Goal: Complete application form: Complete application form

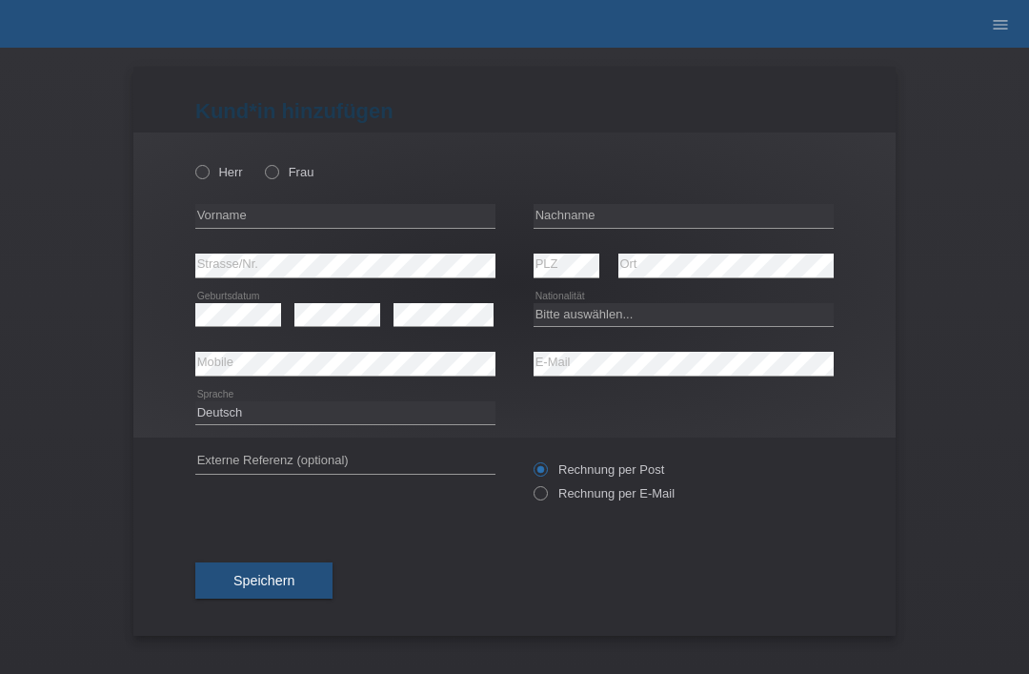
click at [279, 196] on div "error Vorname" at bounding box center [345, 217] width 300 height 50
click at [262, 162] on icon at bounding box center [262, 162] width 0 height 0
click at [272, 169] on input "Frau" at bounding box center [271, 171] width 12 height 12
radio input "true"
click at [638, 219] on input "text" at bounding box center [684, 216] width 300 height 24
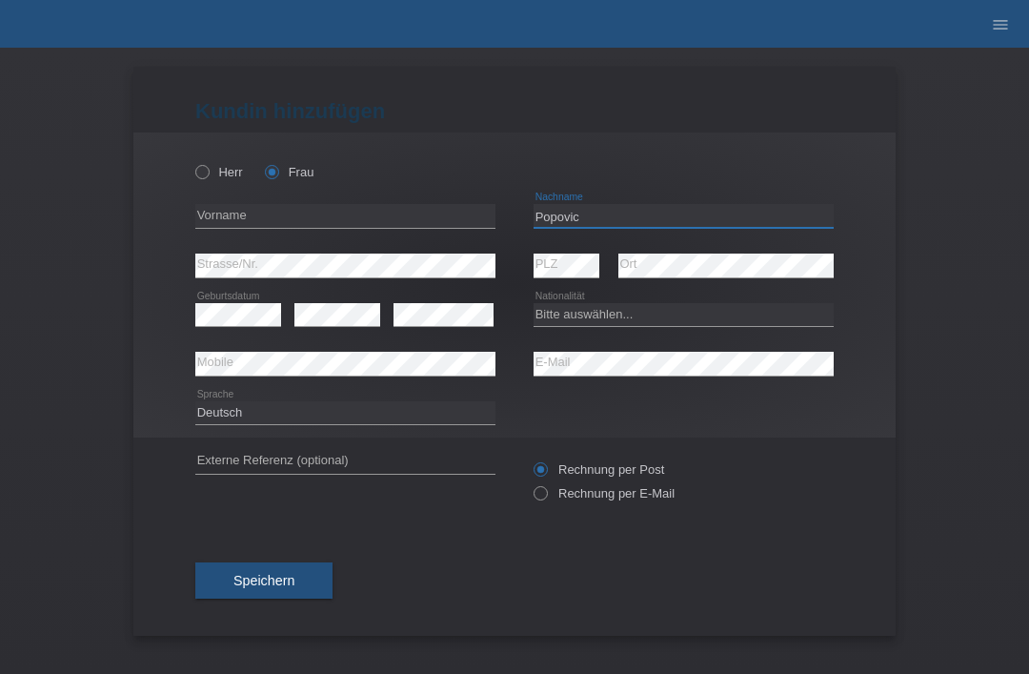
type input "Popovic"
click at [419, 218] on input "text" at bounding box center [345, 216] width 300 height 24
type input "zana"
click at [610, 321] on select "Bitte auswählen... Schweiz Deutschland Liechtenstein Österreich ------------ Af…" at bounding box center [684, 314] width 300 height 23
select select "BA"
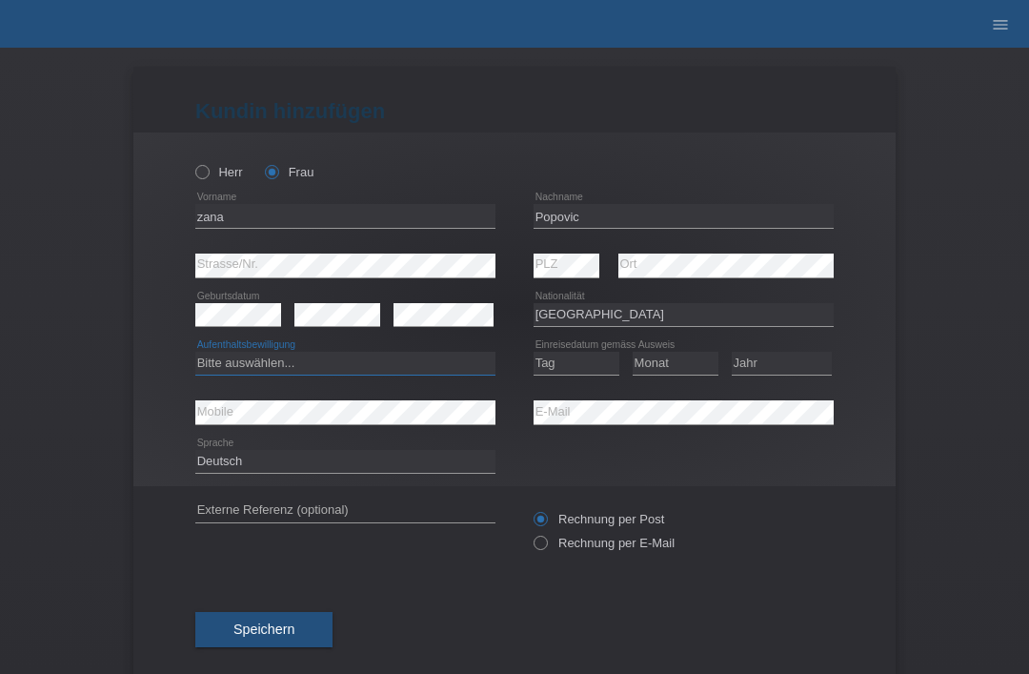
click at [411, 359] on select "Bitte auswählen... C B B - Flüchtlingsstatus Andere" at bounding box center [345, 363] width 300 height 23
select select "C"
click at [561, 365] on select "Tag 01 02 03 04 05 06 07 08 09 10 11" at bounding box center [577, 363] width 86 height 23
select select "16"
click at [665, 375] on select "Monat 01 02 03 04 05 06 07 08 09 10 11" at bounding box center [676, 363] width 86 height 23
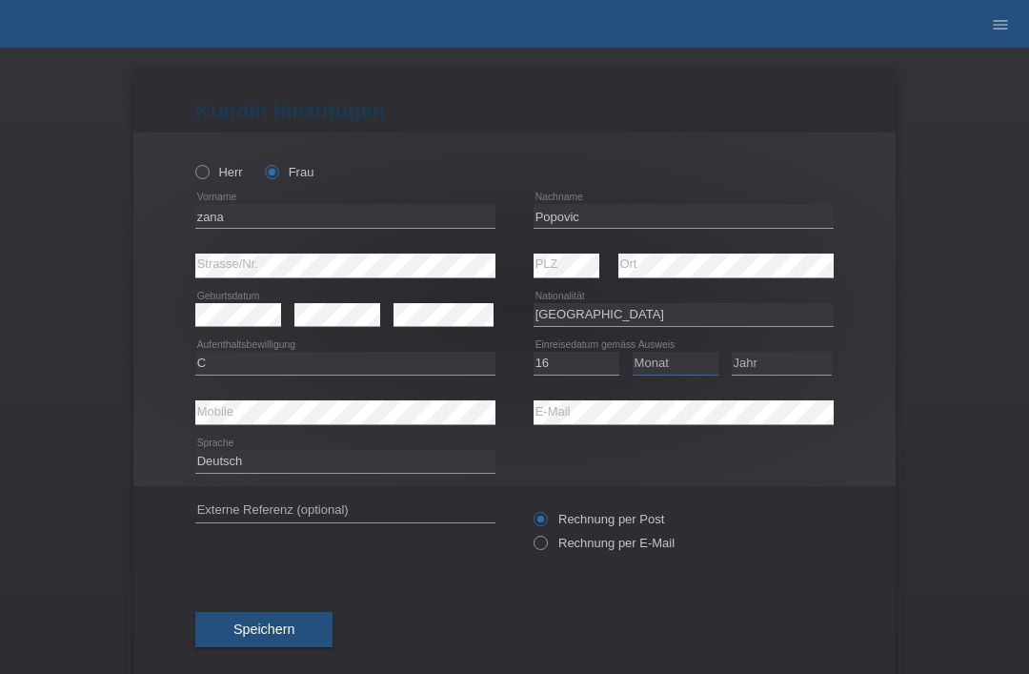
select select "02"
click at [800, 367] on select "Jahr 2025 2024 2023 2022 2021 2020 2019 2018 2017 2016 2015 2014 2013 2012 2011…" at bounding box center [782, 363] width 100 height 23
select select "1999"
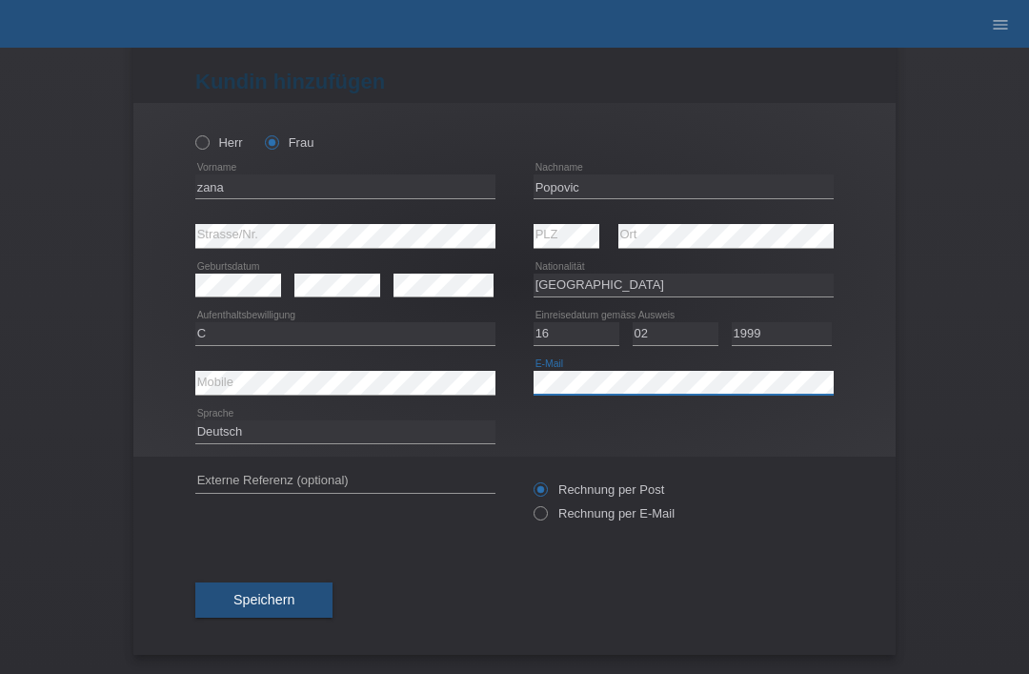
scroll to position [37, 0]
click at [295, 588] on button "Speichern" at bounding box center [263, 600] width 137 height 36
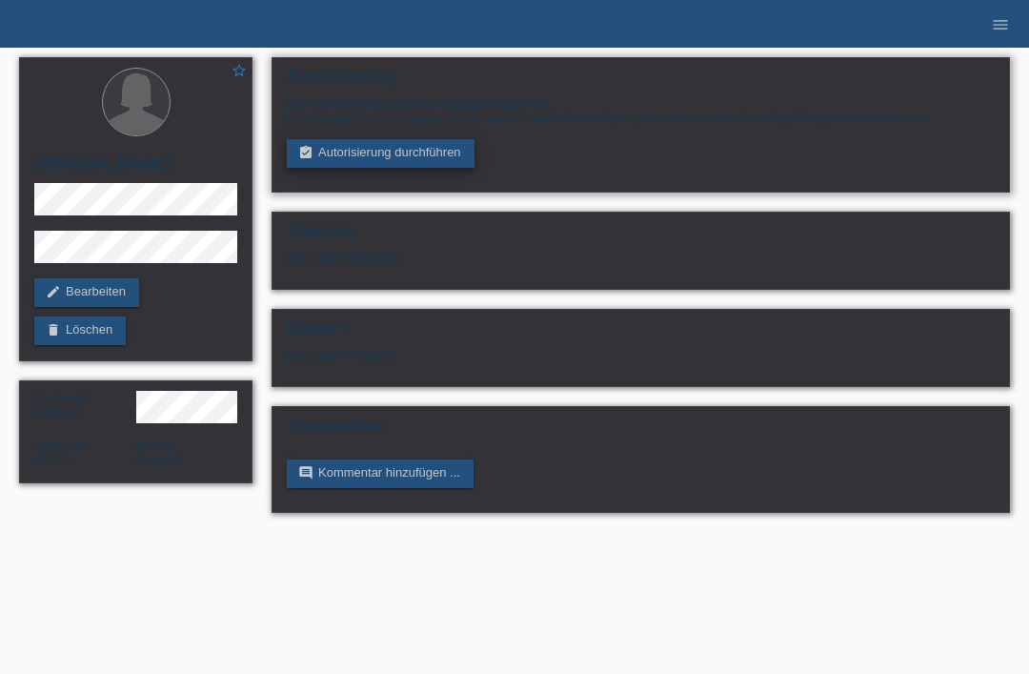
click at [318, 154] on link "assignment_turned_in Autorisierung durchführen" at bounding box center [381, 153] width 188 height 29
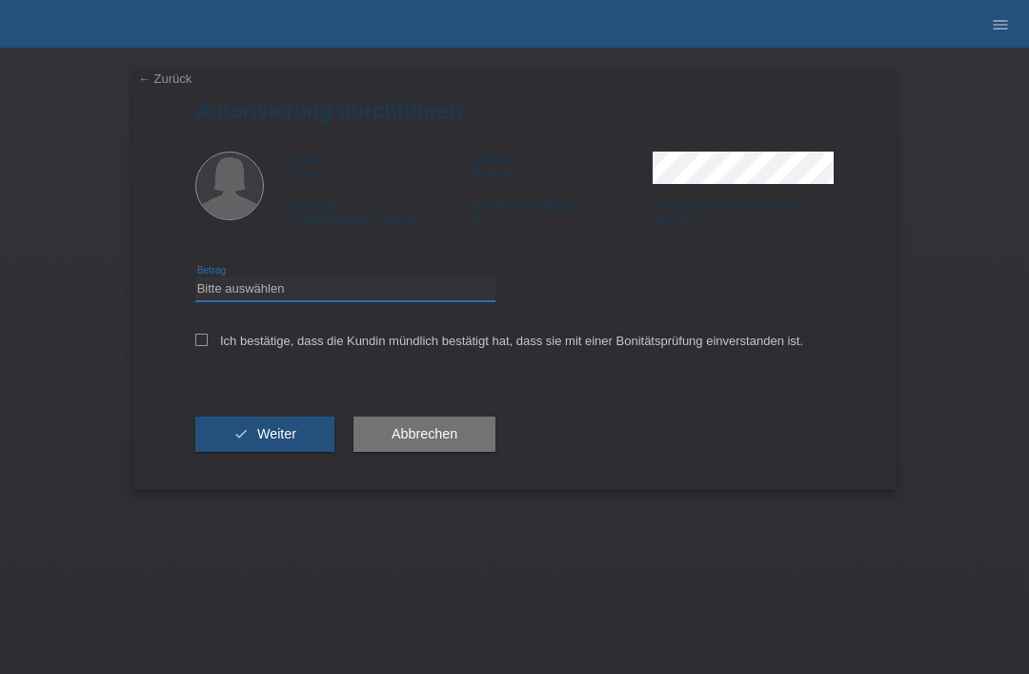
click at [260, 283] on select "Bitte auswählen CHF 1.00 - CHF 499.00 CHF 500.00 - CHF 1'999.00 CHF 2'000.00 - …" at bounding box center [345, 288] width 300 height 23
select select "3"
click at [201, 339] on icon at bounding box center [201, 340] width 12 height 12
click at [201, 339] on input "Ich bestätige, dass die Kundin mündlich bestätigt hat, dass sie mit einer Bonit…" at bounding box center [201, 340] width 12 height 12
checkbox input "true"
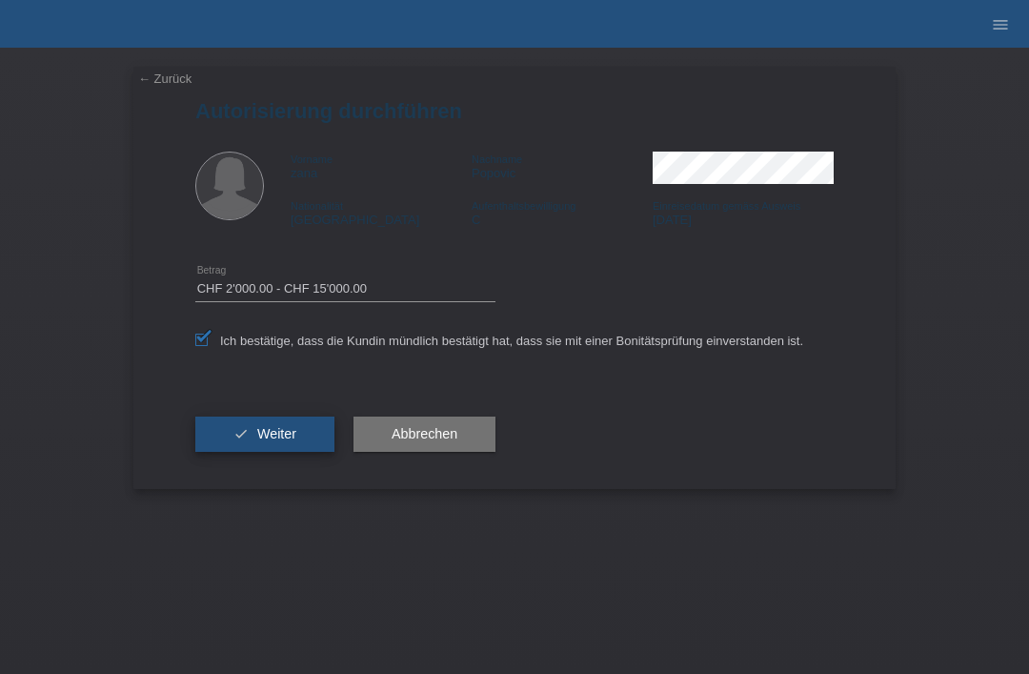
click at [215, 453] on button "check Weiter" at bounding box center [264, 435] width 139 height 36
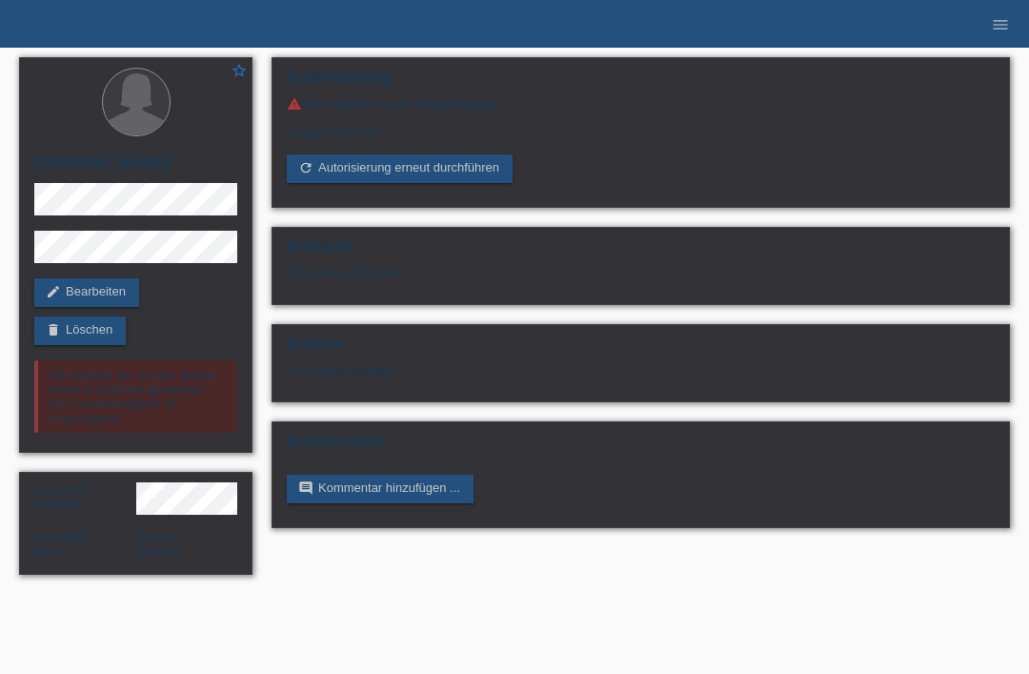
click at [985, 35] on li "menu" at bounding box center [1001, 24] width 38 height 49
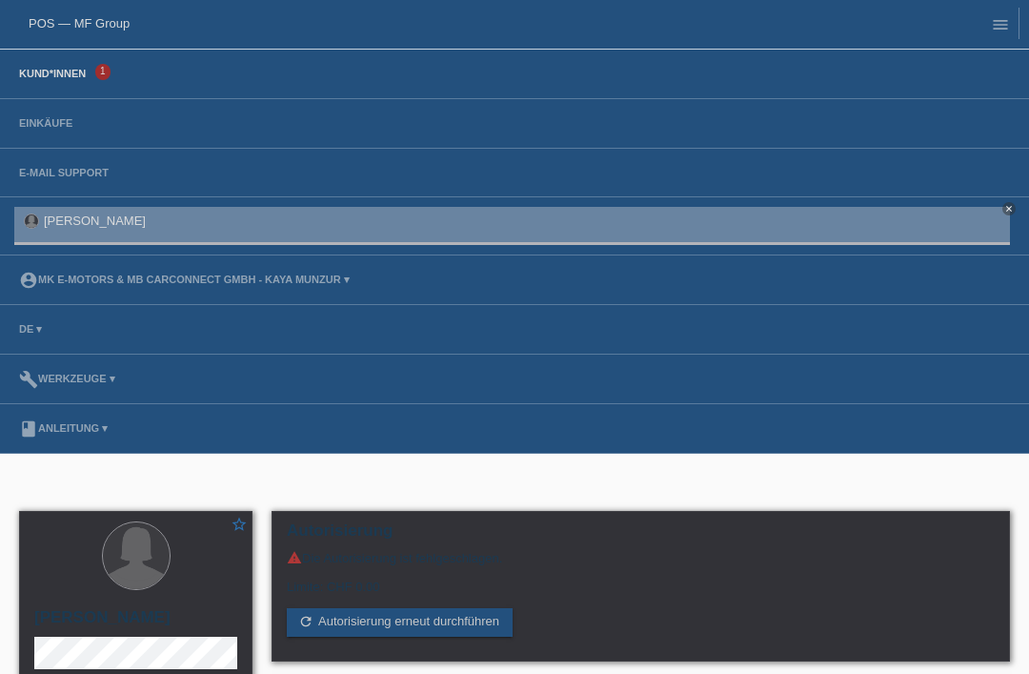
click at [36, 78] on link "Kund*innen" at bounding box center [53, 73] width 86 height 11
